Goal: Transaction & Acquisition: Purchase product/service

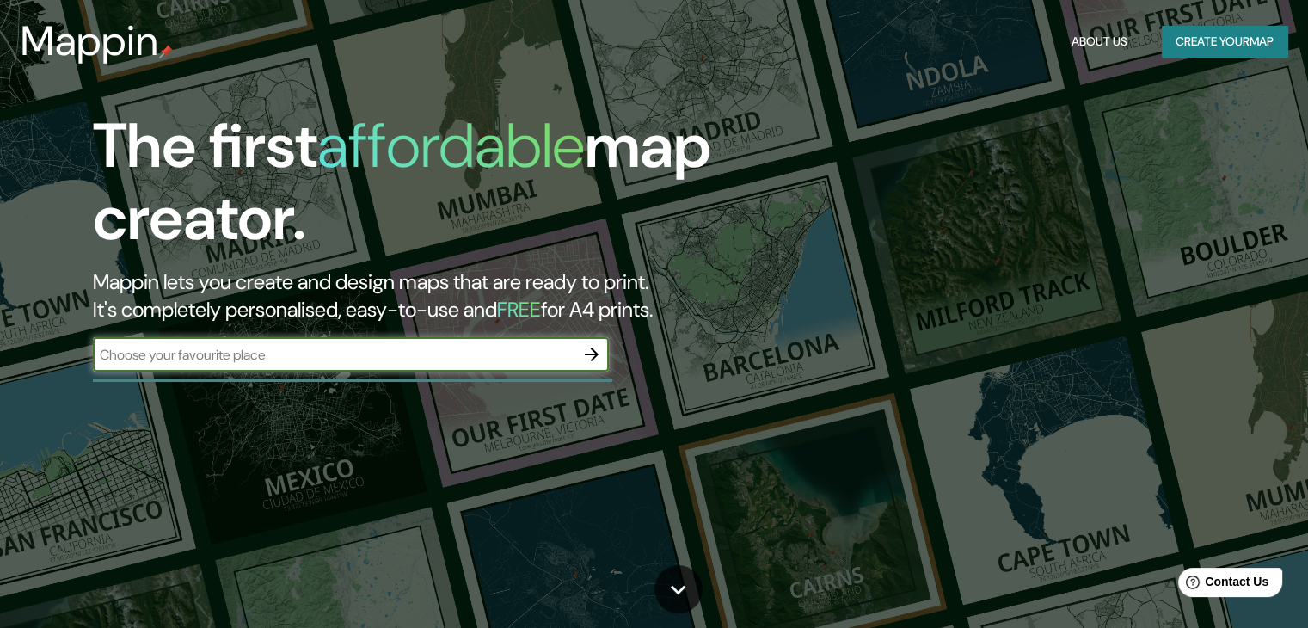
click at [598, 353] on icon "button" at bounding box center [591, 354] width 21 height 21
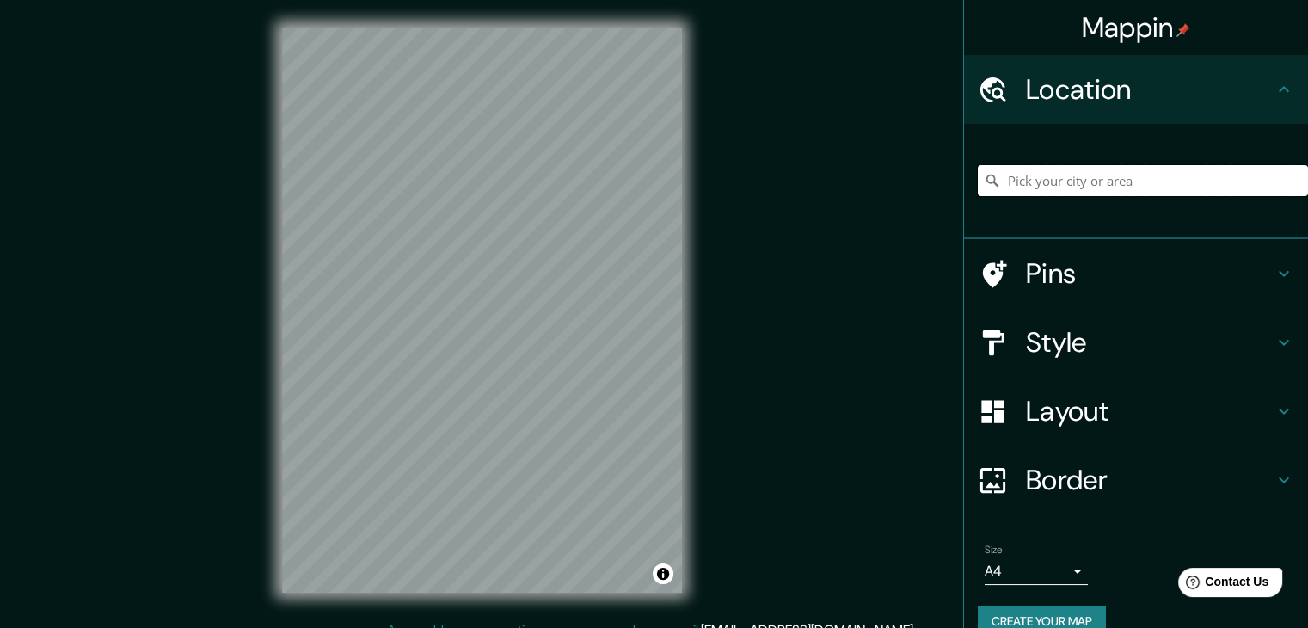
click at [1079, 175] on input "Pick your city or area" at bounding box center [1143, 180] width 330 height 31
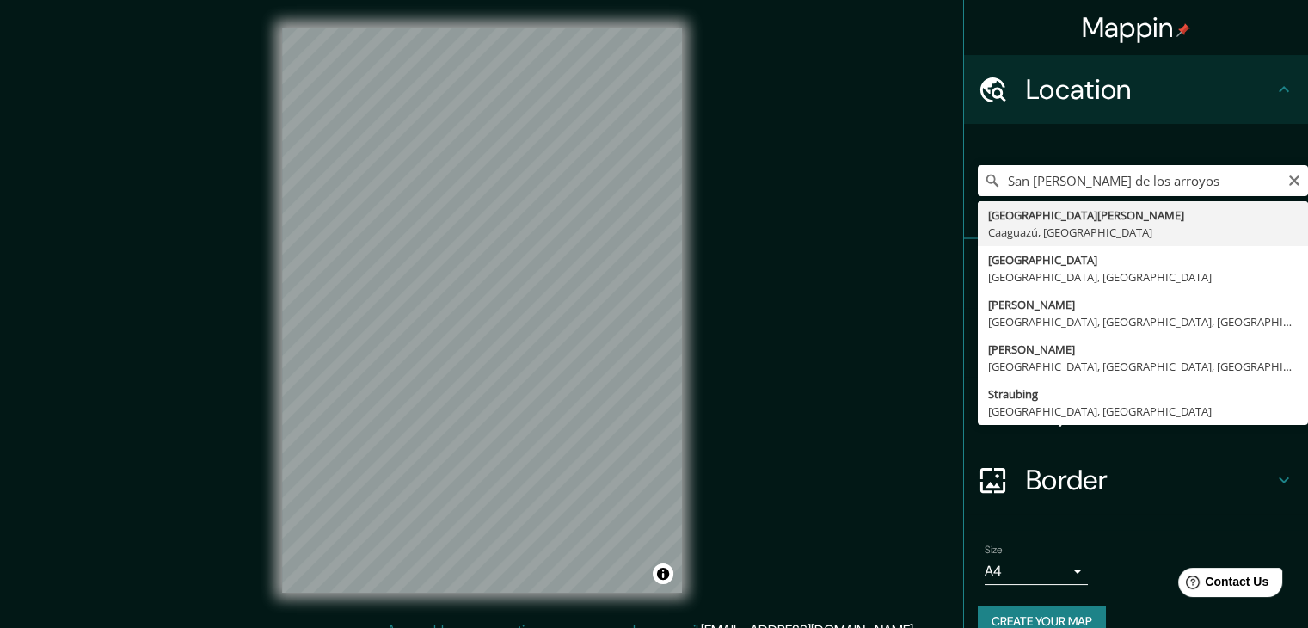
type input "[GEOGRAPHIC_DATA][PERSON_NAME], [GEOGRAPHIC_DATA], [GEOGRAPHIC_DATA]"
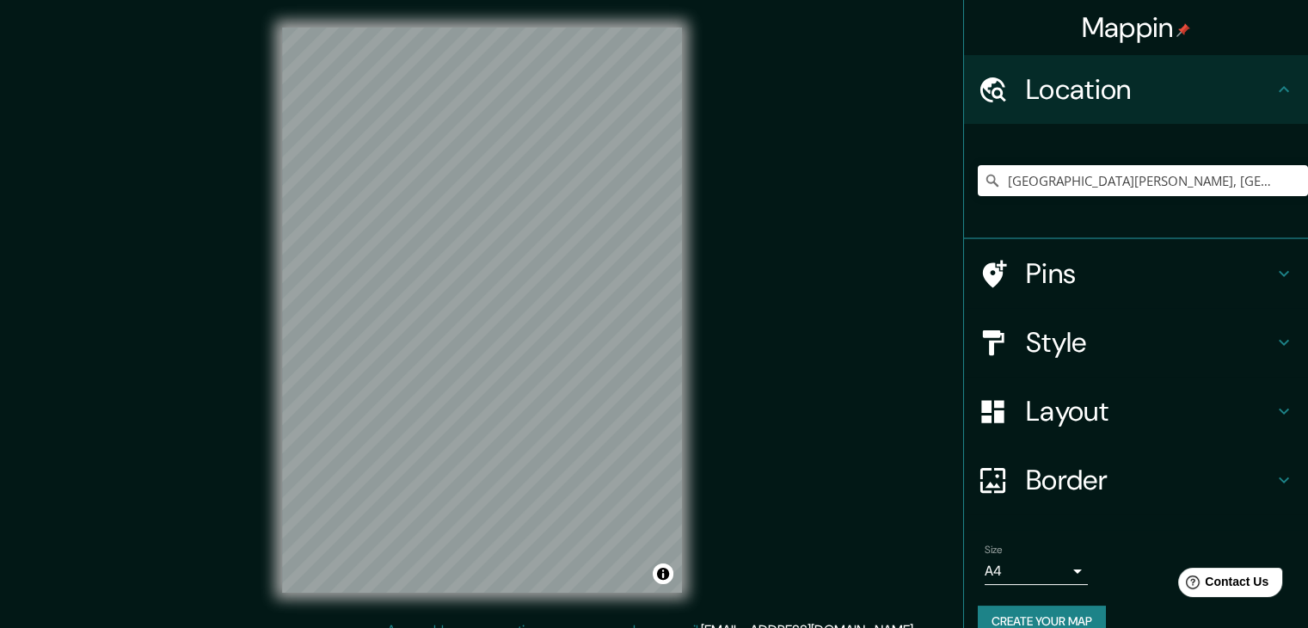
click at [1175, 346] on h4 "Style" at bounding box center [1150, 342] width 248 height 34
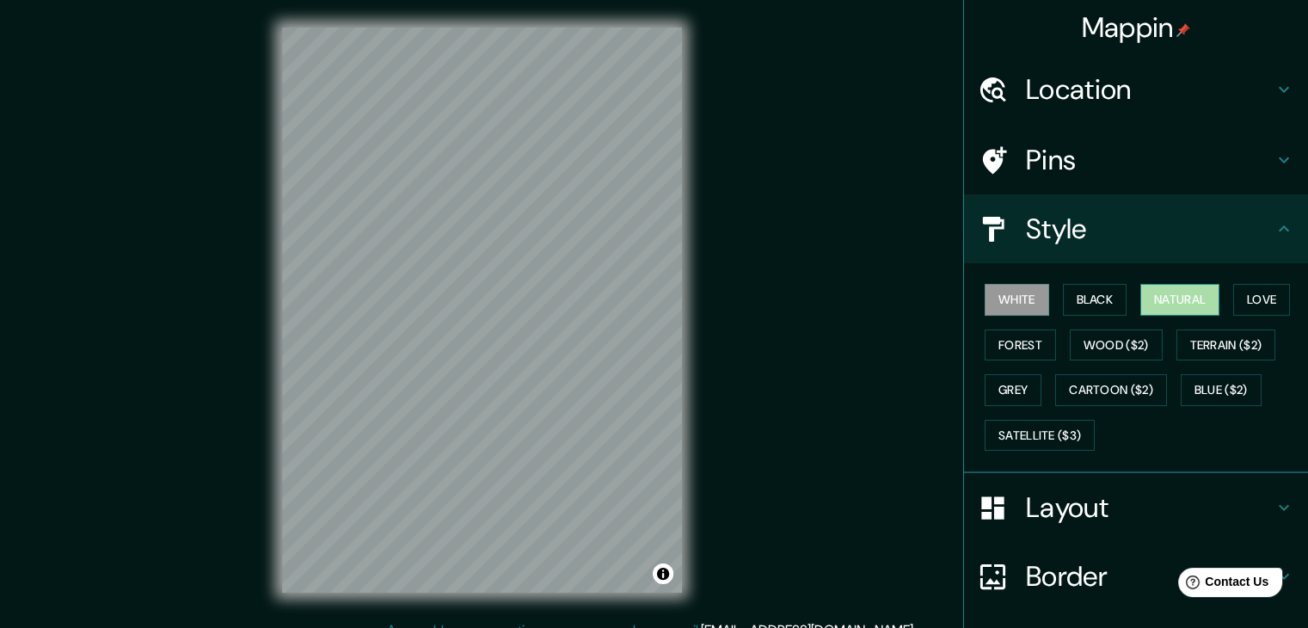
click at [1166, 291] on button "Natural" at bounding box center [1179, 300] width 79 height 32
click at [1089, 303] on button "Black" at bounding box center [1095, 300] width 64 height 32
drag, startPoint x: 1166, startPoint y: 298, endPoint x: 1125, endPoint y: 314, distance: 44.1
click at [1167, 298] on button "Natural" at bounding box center [1179, 300] width 79 height 32
